Goal: Task Accomplishment & Management: Manage account settings

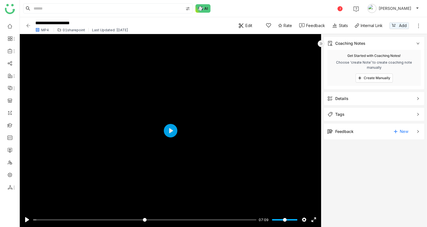
click at [27, 25] on img at bounding box center [28, 26] width 6 height 6
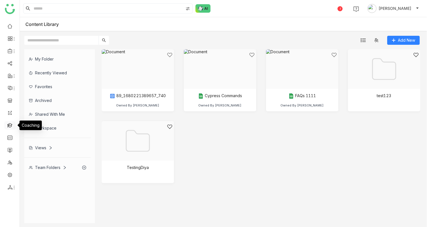
click at [7, 96] on link at bounding box center [9, 125] width 5 height 5
click at [10, 96] on link at bounding box center [9, 125] width 5 height 5
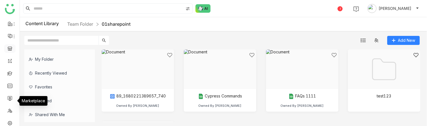
scroll to position [62, 0]
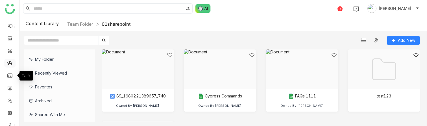
click at [9, 64] on link at bounding box center [9, 62] width 5 height 5
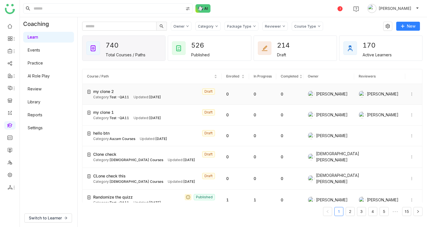
click at [409, 96] on icon at bounding box center [411, 94] width 4 height 4
click at [392, 93] on span "Edit" at bounding box center [392, 94] width 7 height 5
click at [409, 96] on icon at bounding box center [411, 94] width 4 height 4
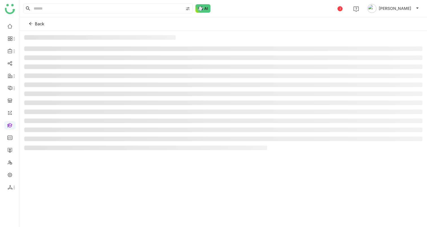
click at [391, 93] on li at bounding box center [223, 94] width 398 height 5
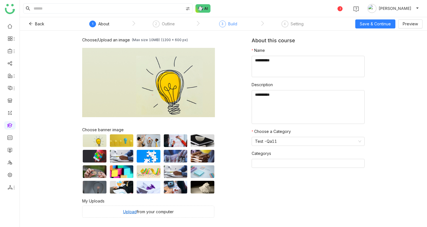
click at [225, 23] on div "3 Build" at bounding box center [228, 26] width 18 height 10
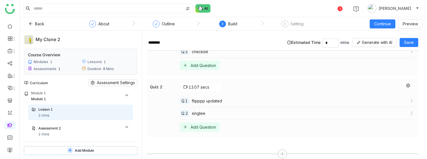
scroll to position [205, 0]
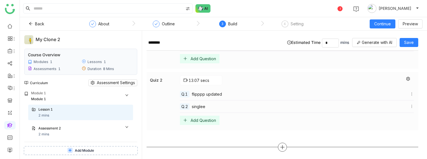
click at [280, 126] on icon at bounding box center [282, 147] width 5 height 5
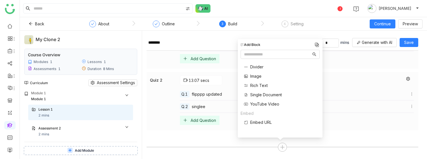
click at [253, 67] on span "Divider" at bounding box center [256, 67] width 13 height 6
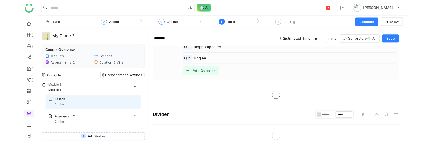
scroll to position [250, 0]
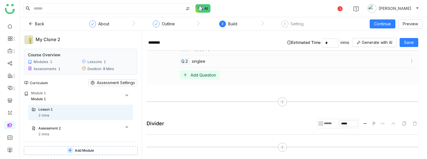
click at [178, 126] on div "Divider ******* ***** P" at bounding box center [281, 136] width 271 height 34
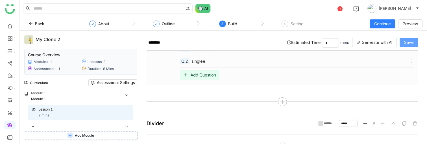
click at [414, 43] on button "Save" at bounding box center [408, 42] width 19 height 9
